Goal: Find specific page/section: Find specific page/section

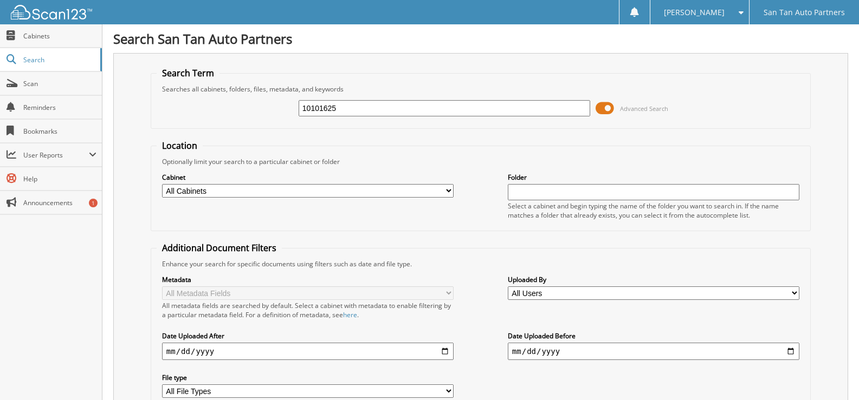
type input "10101625"
click at [60, 80] on span "Scan" at bounding box center [59, 83] width 73 height 9
